Goal: Task Accomplishment & Management: Use online tool/utility

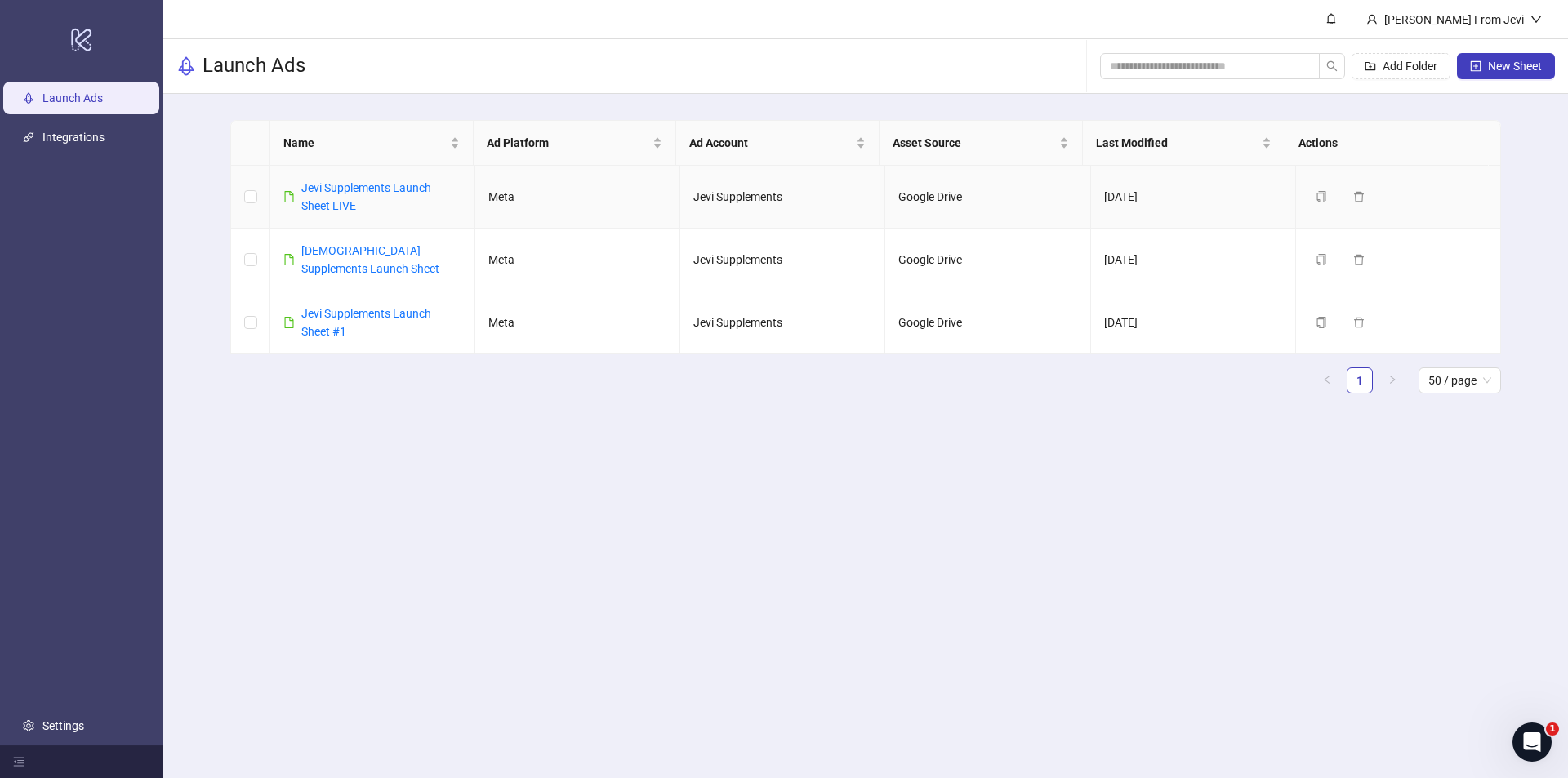
click at [342, 194] on div "Jevi Supplements Launch Sheet LIVE" at bounding box center [381, 196] width 160 height 36
click at [342, 190] on link "Jevi Supplements Launch Sheet LIVE" at bounding box center [366, 197] width 130 height 31
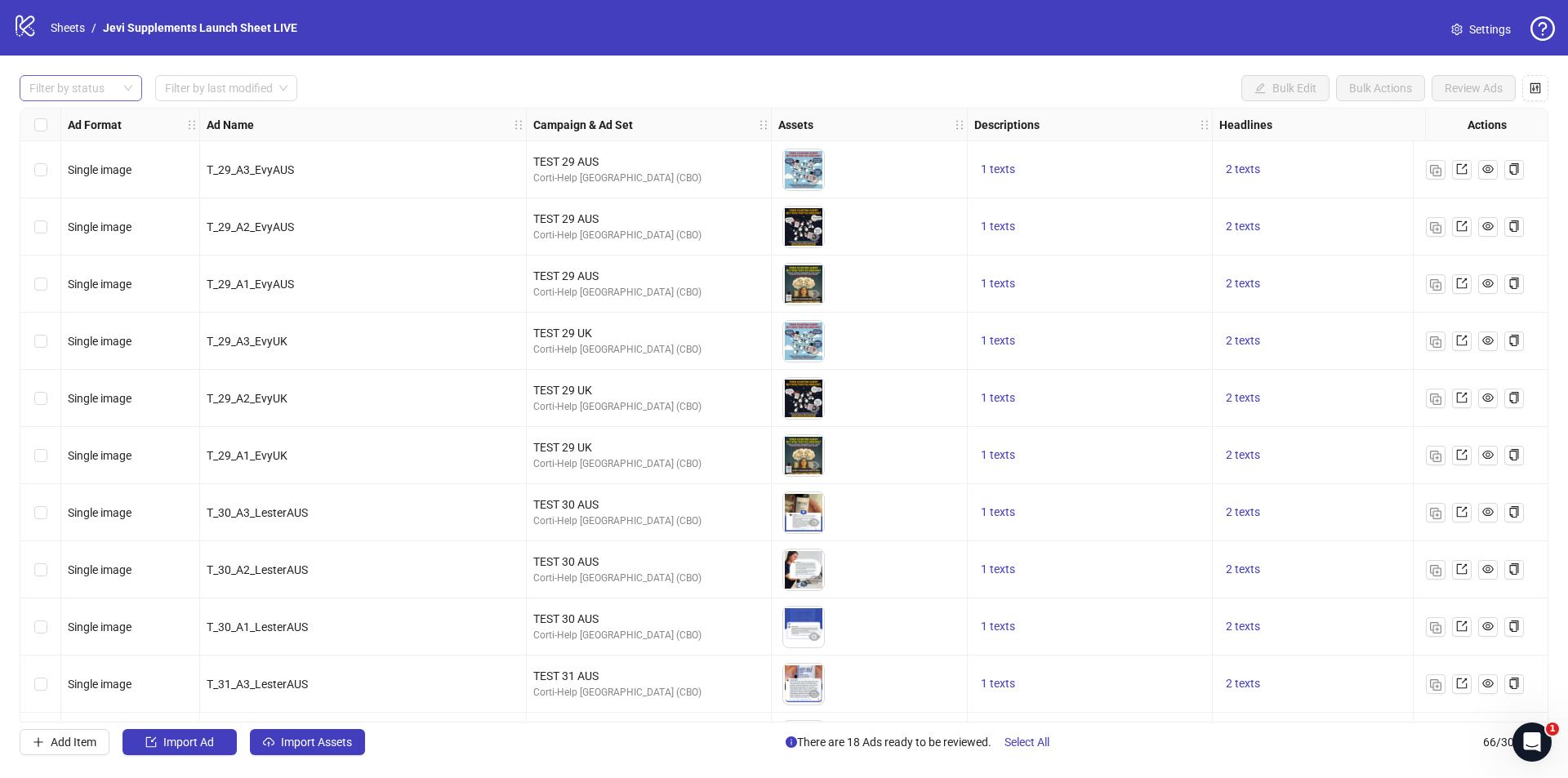
click at [88, 86] on div at bounding box center [72, 89] width 98 height 23
click at [79, 123] on div "Draft" at bounding box center [81, 122] width 97 height 18
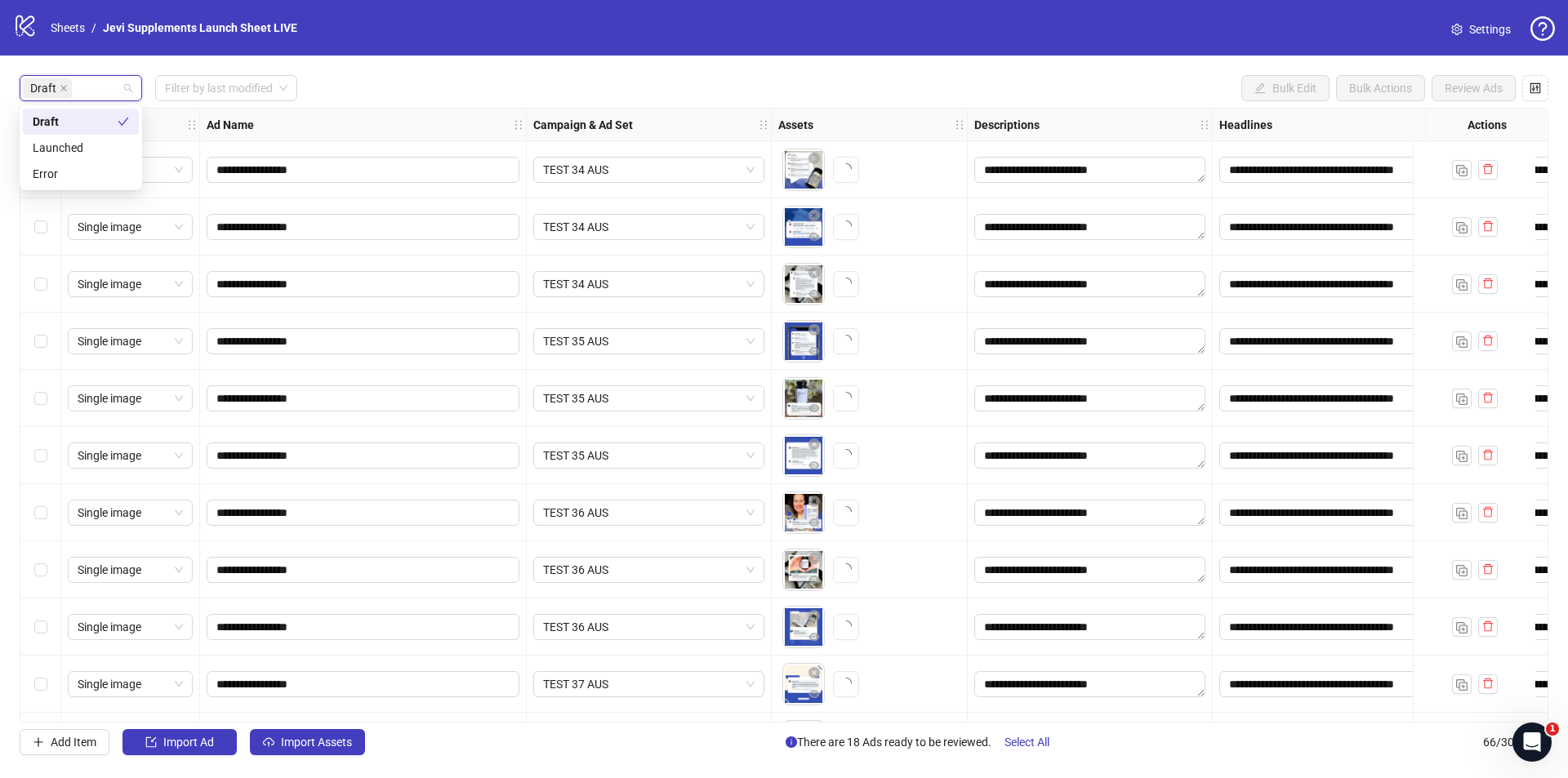
click at [379, 75] on div "**********" at bounding box center [784, 415] width 1568 height 719
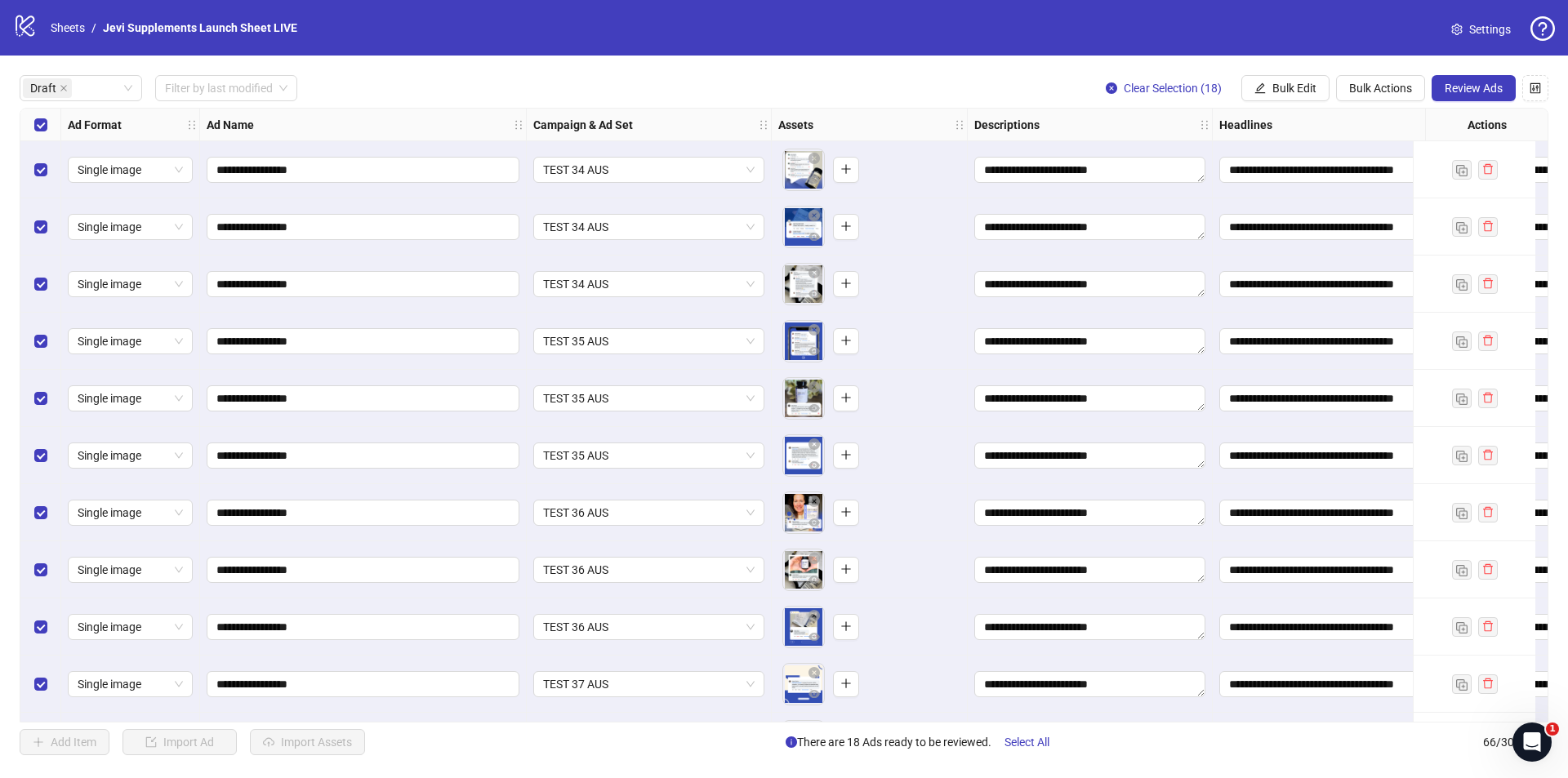
click at [579, 745] on div "Add Item Import Ad Import Assets There are 18 Ads ready to be reviewed. Select …" at bounding box center [784, 742] width 1529 height 26
click at [1473, 88] on span "Review Ads" at bounding box center [1474, 89] width 58 height 14
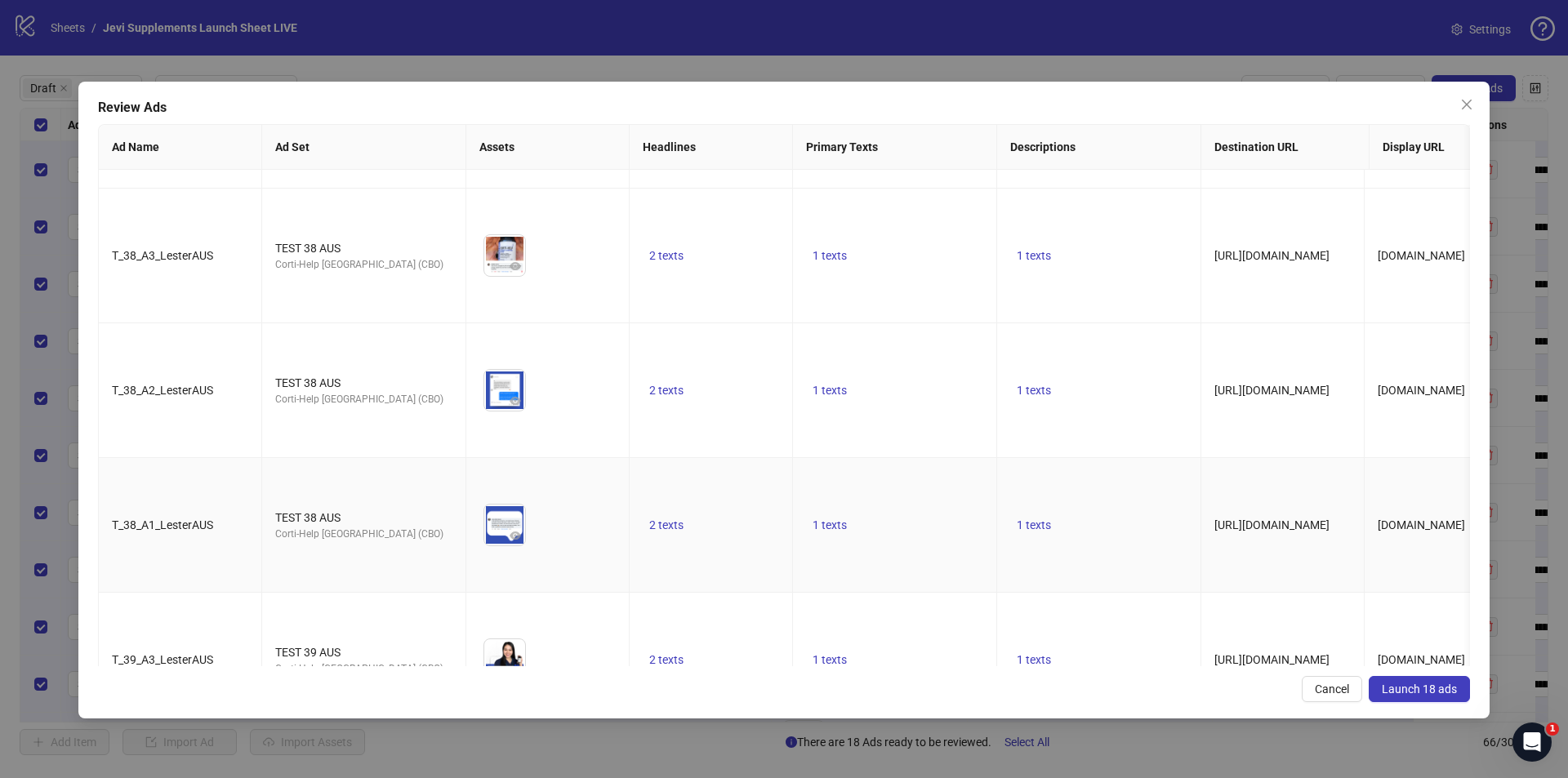
scroll to position [1618, 0]
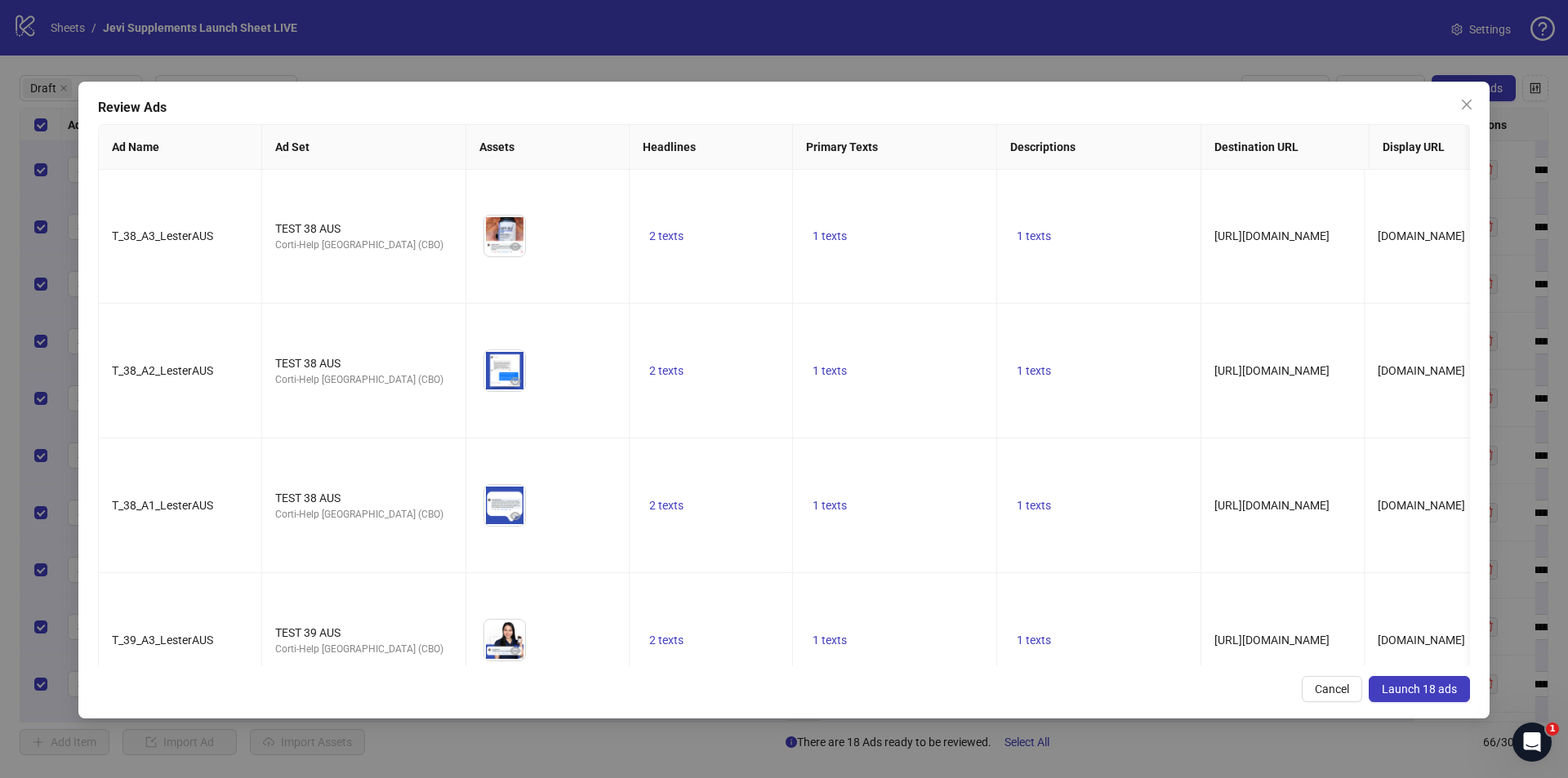
click at [1415, 686] on span "Launch 18 ads" at bounding box center [1419, 689] width 75 height 14
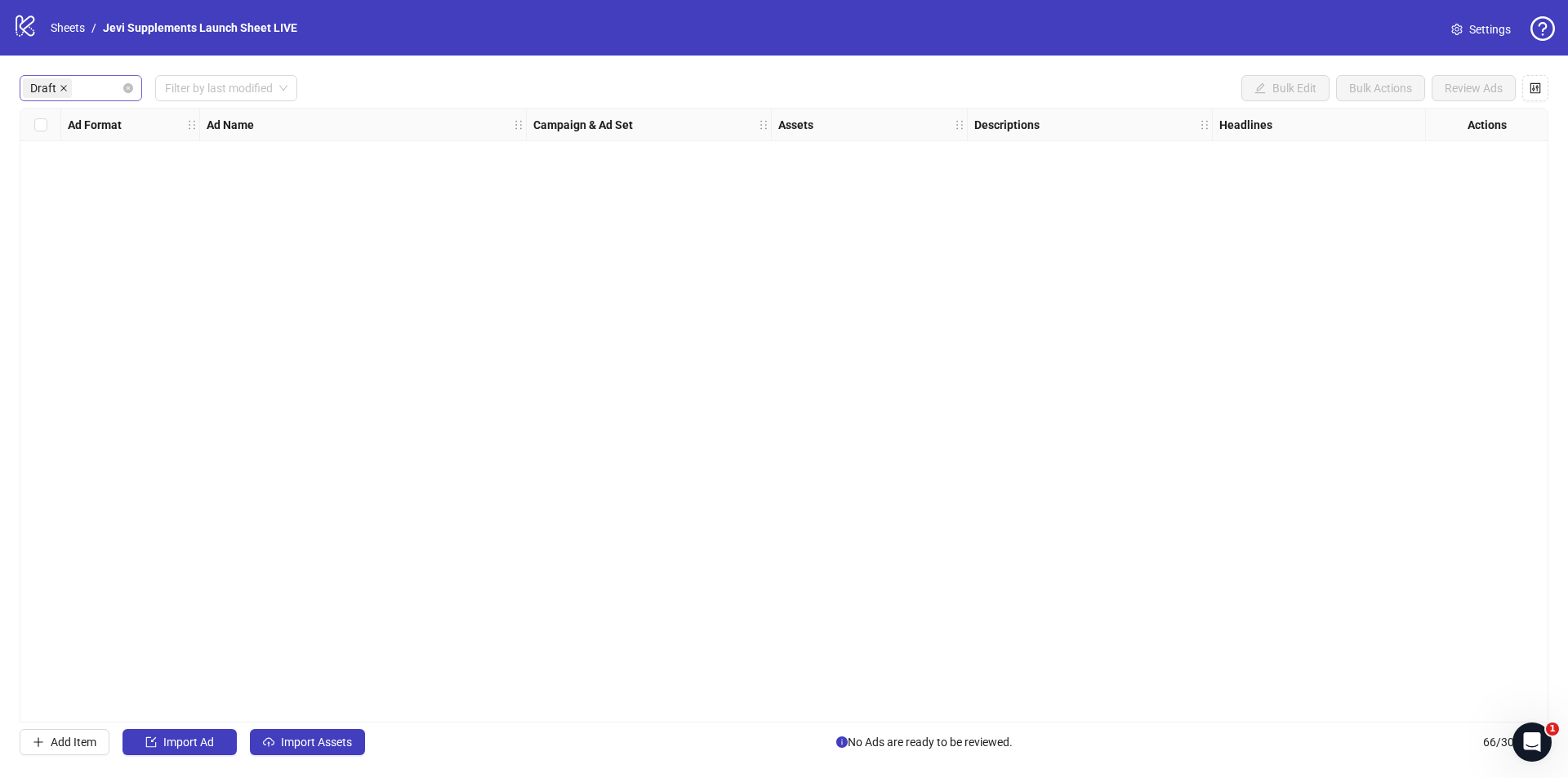
click at [63, 92] on icon "close" at bounding box center [64, 88] width 8 height 8
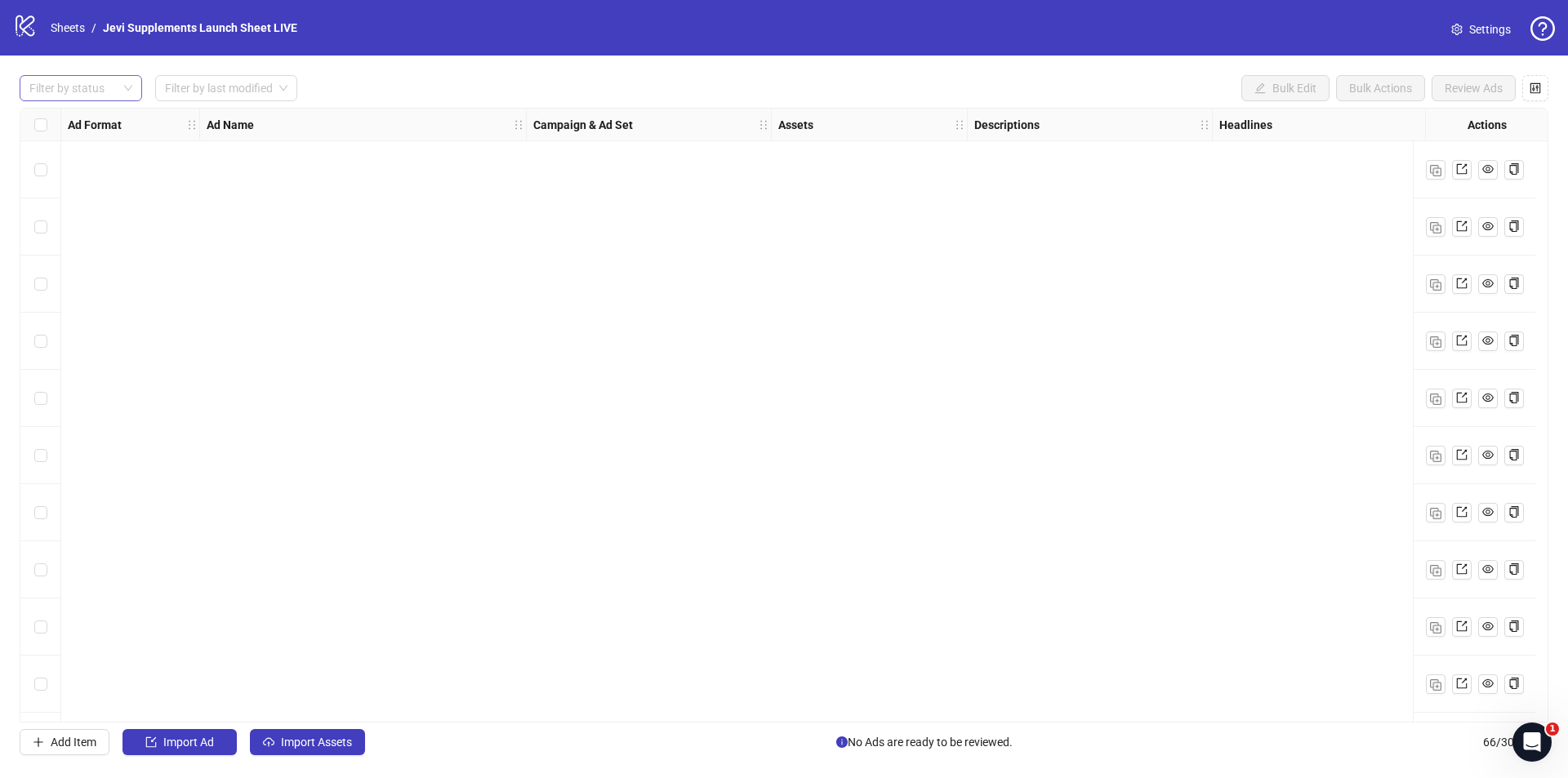
scroll to position [0, 0]
